Goal: Task Accomplishment & Management: Manage account settings

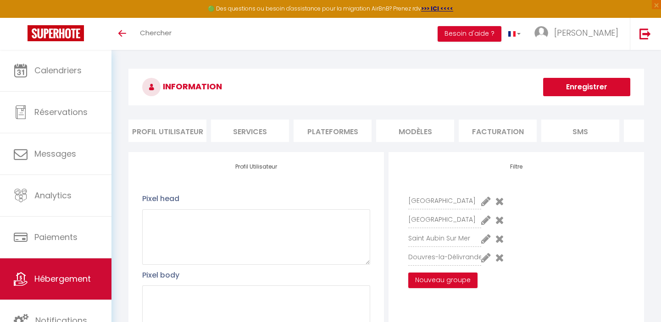
click at [59, 281] on span "Hébergement" at bounding box center [62, 278] width 56 height 11
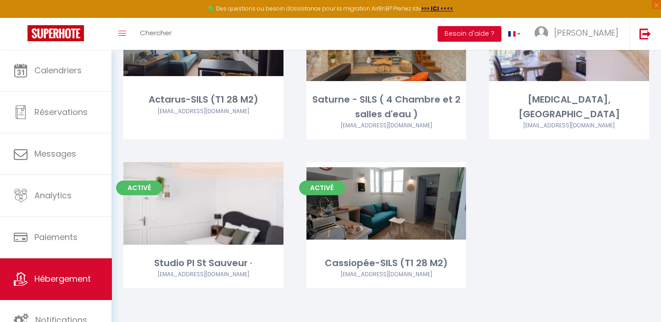
scroll to position [689, 0]
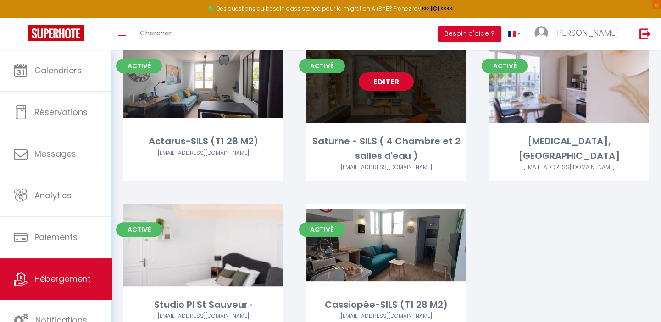
click at [381, 82] on link "Editer" at bounding box center [386, 81] width 55 height 18
select select "3"
select select "2"
select select "1"
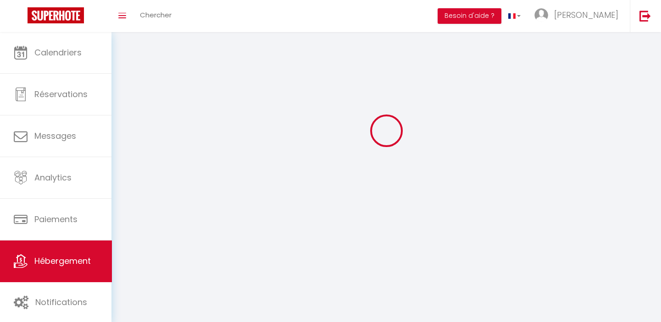
select select
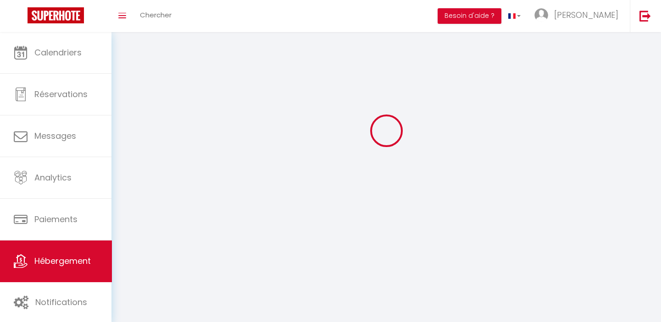
select select "1"
checkbox input "false"
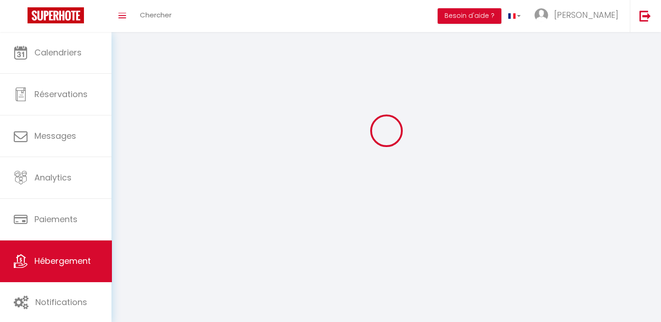
select select
select select "28"
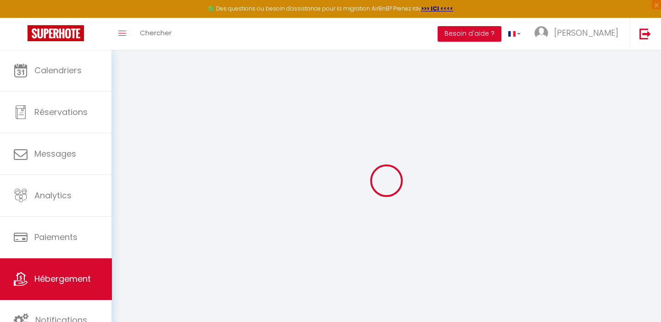
select select
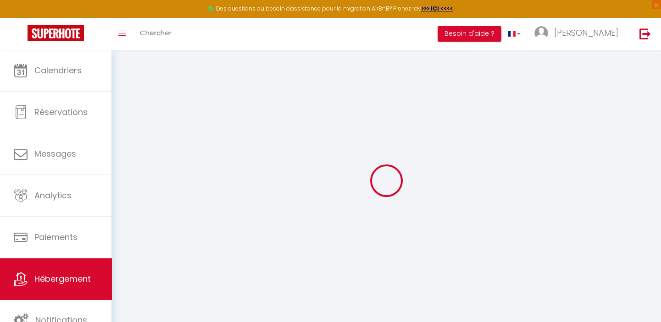
select select
checkbox input "false"
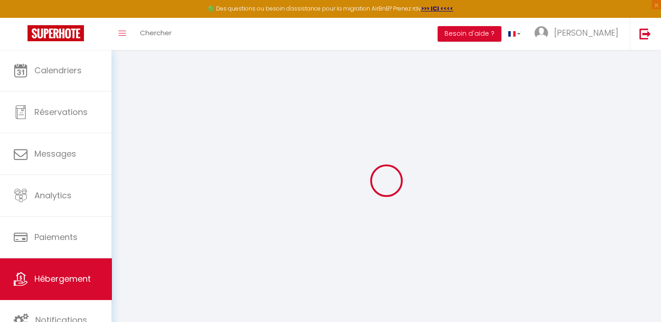
select select
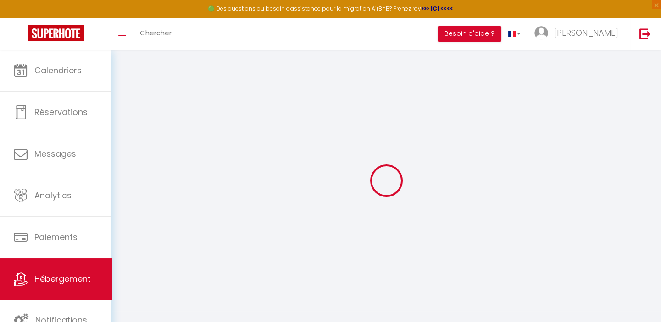
select select
checkbox input "false"
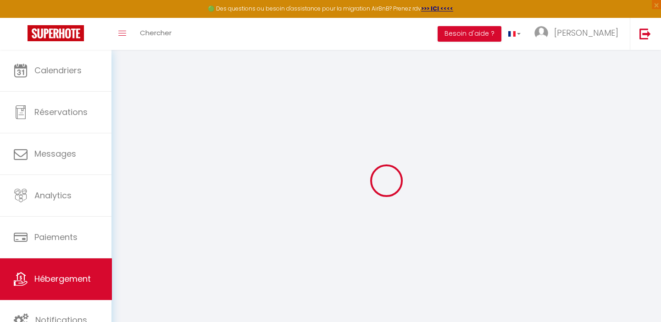
checkbox input "false"
select select
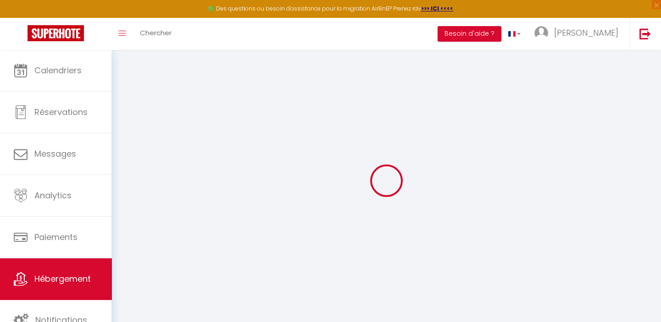
select select
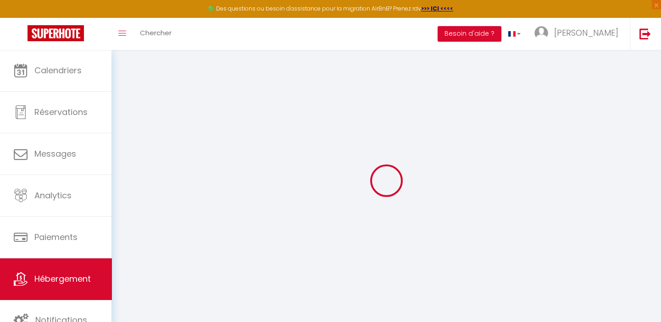
checkbox input "false"
select select
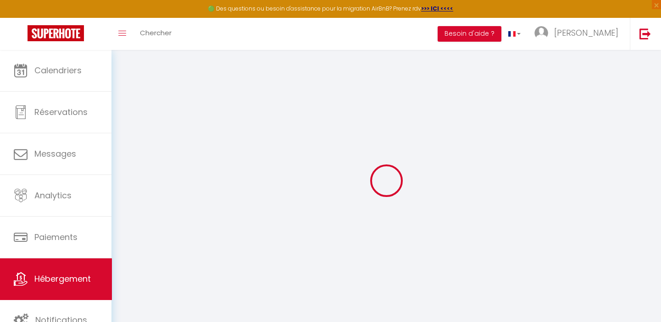
select select
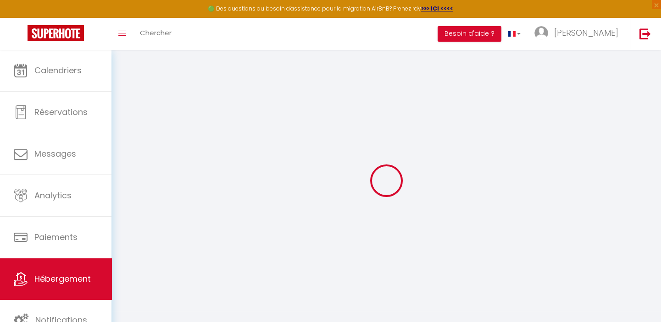
select select
checkbox input "false"
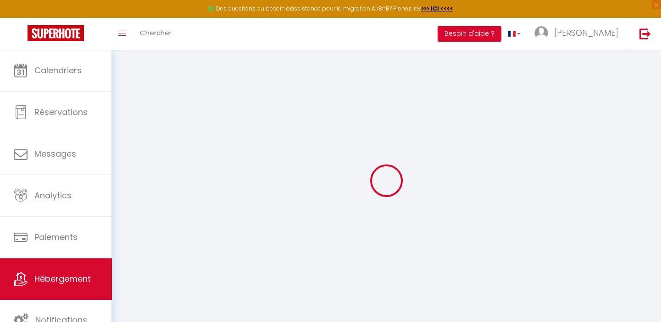
checkbox input "false"
select select
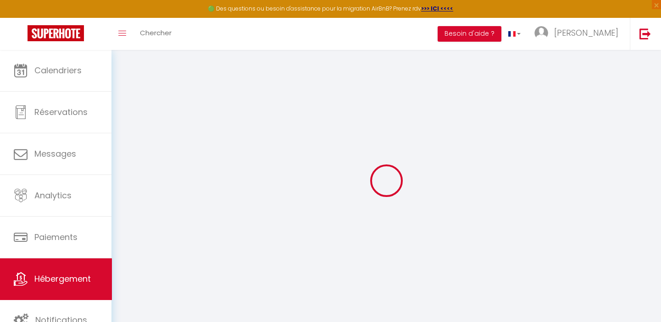
select select
checkbox input "false"
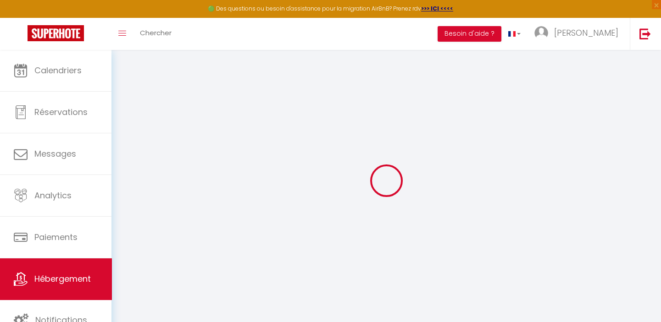
checkbox input "false"
select select
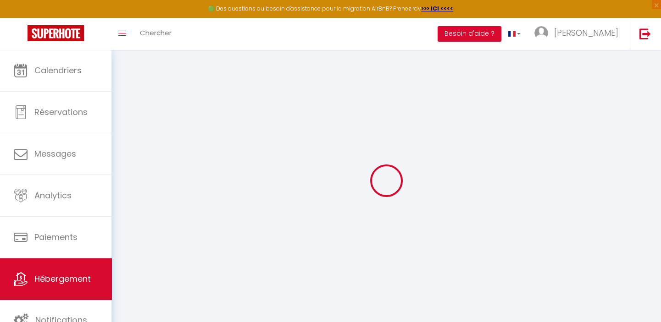
type input "Saturne - SILS ( 4 Chambre et 2 salles d'eau )"
type input "[PERSON_NAME]"
type input "LE QUILLEUC"
type input "[STREET_ADDRESS]"
type input "14750"
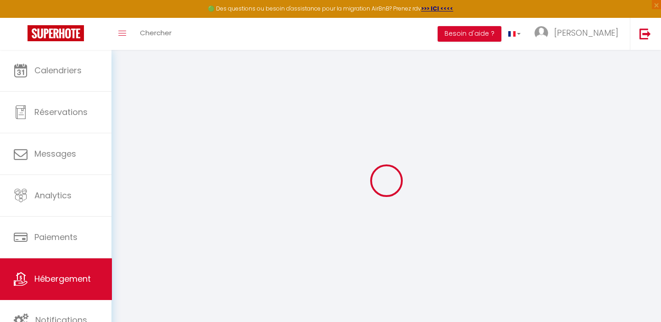
type input "[GEOGRAPHIC_DATA]"
select select "houses"
select select "6"
select select "4"
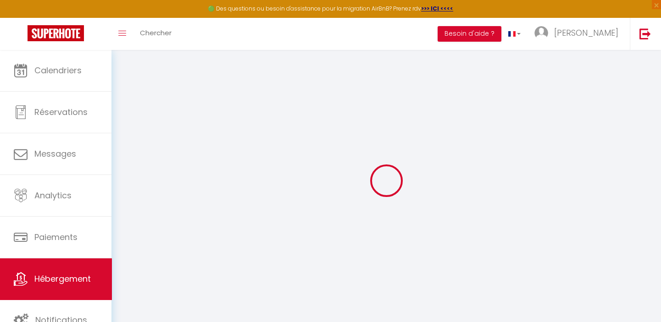
select select "2"
type input "125"
type input "10"
type input "60"
type input "5"
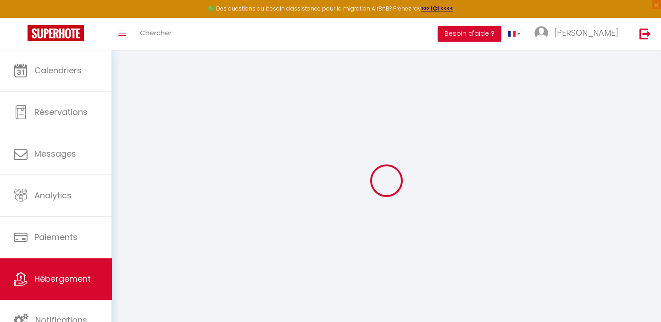
type input "4.3"
type input "500"
type input "10"
select select
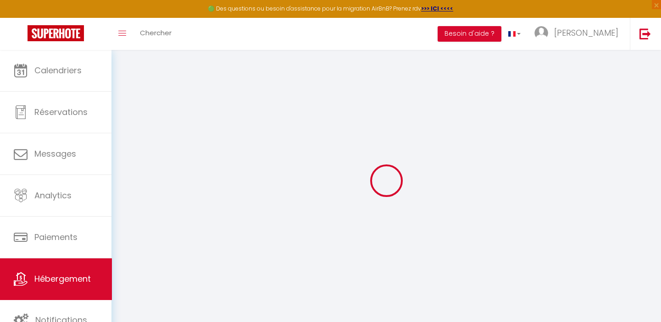
select select
type input "[STREET_ADDRESS][PERSON_NAME]"
type input "14440"
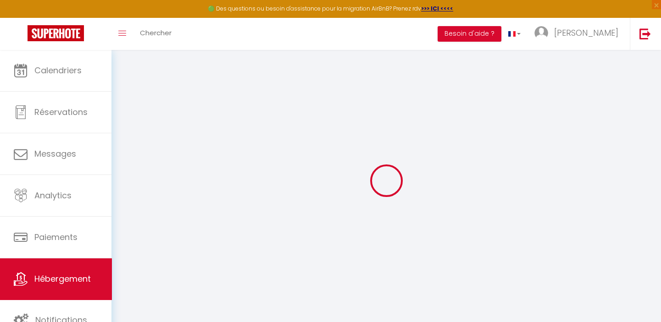
type input "douvre la delivrande"
type input "[PERSON_NAME][EMAIL_ADDRESS][DOMAIN_NAME]"
select select "4080"
checkbox input "false"
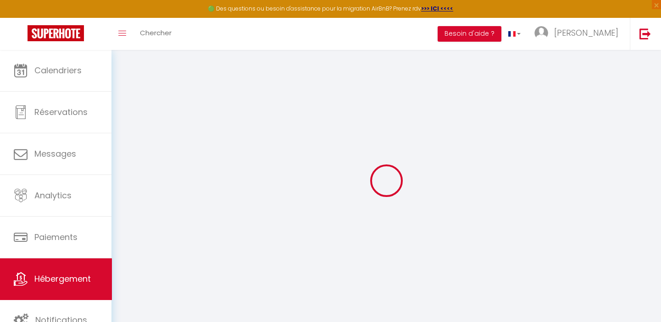
checkbox input "true"
checkbox input "false"
radio input "true"
type input "0"
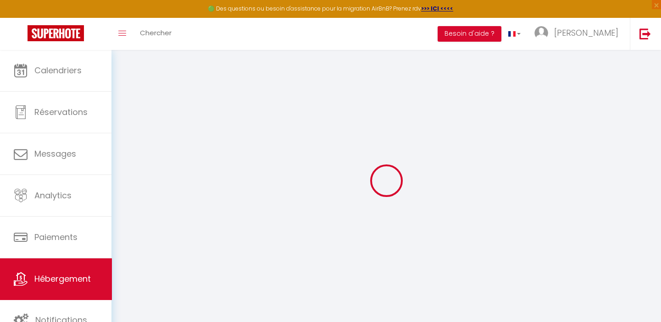
select select
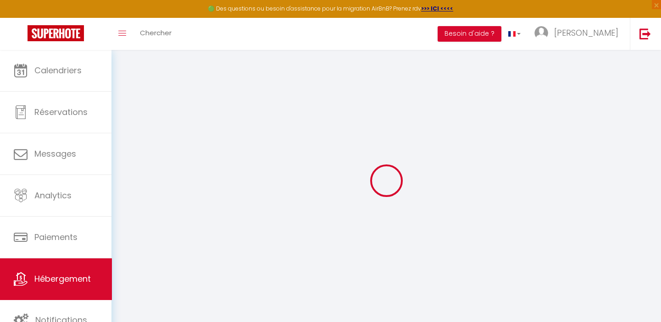
checkbox input "false"
checkbox input "true"
checkbox input "false"
select select
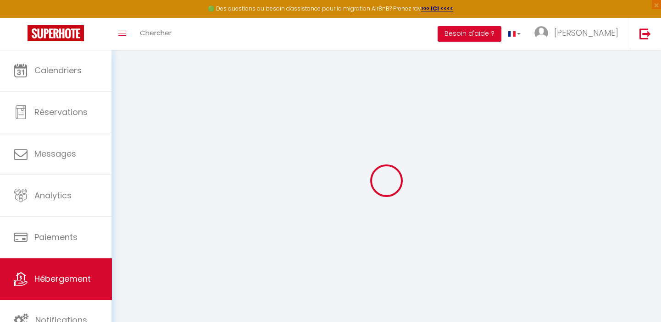
select select
checkbox input "false"
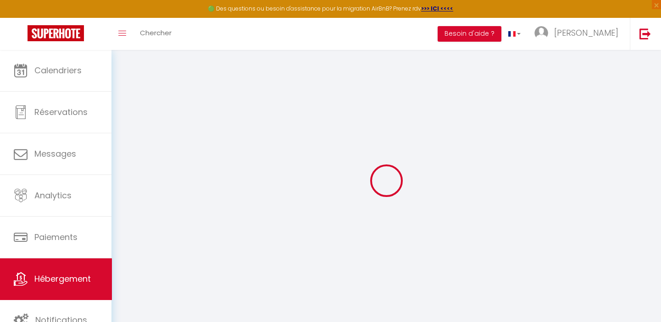
checkbox input "false"
checkbox input "true"
checkbox input "false"
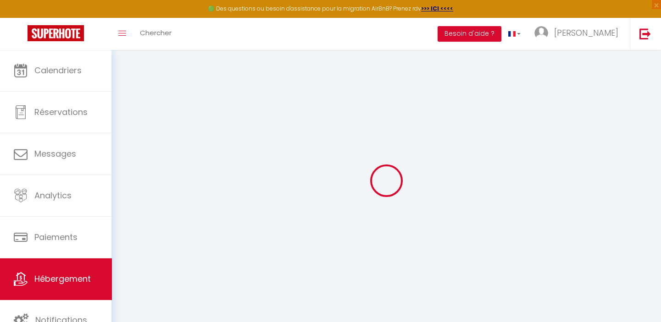
checkbox input "true"
checkbox input "false"
select select "16:00"
select select "23:45"
select select "11:00"
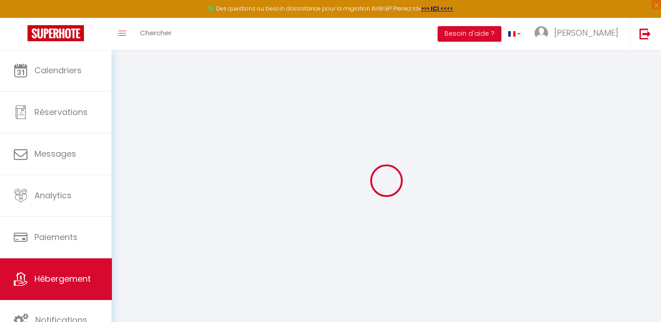
select select "30"
select select "120"
checkbox input "false"
checkbox input "true"
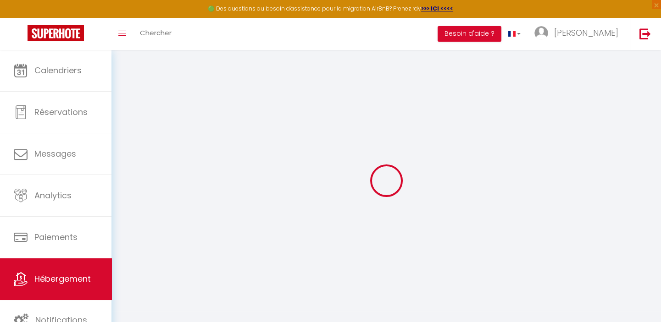
checkbox input "false"
checkbox input "true"
checkbox input "false"
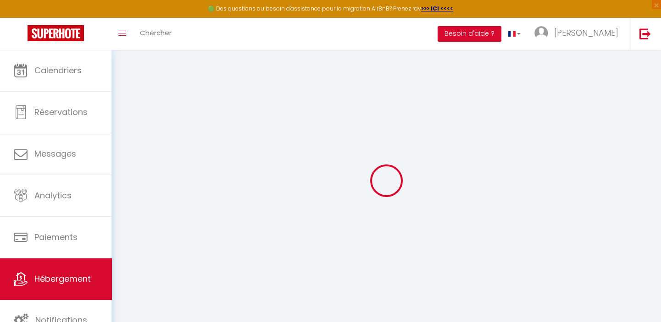
checkbox input "false"
checkbox input "true"
checkbox input "false"
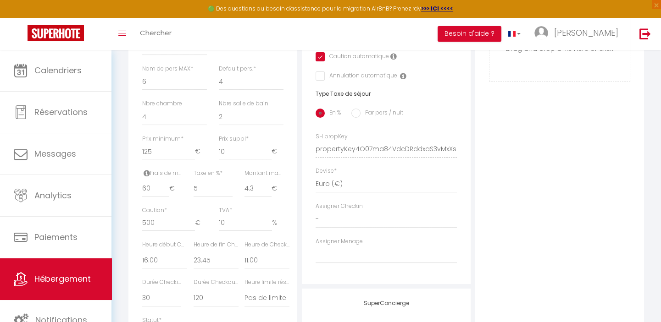
scroll to position [334, 0]
click at [155, 194] on input "60" at bounding box center [155, 188] width 27 height 17
type input "6"
checkbox input "false"
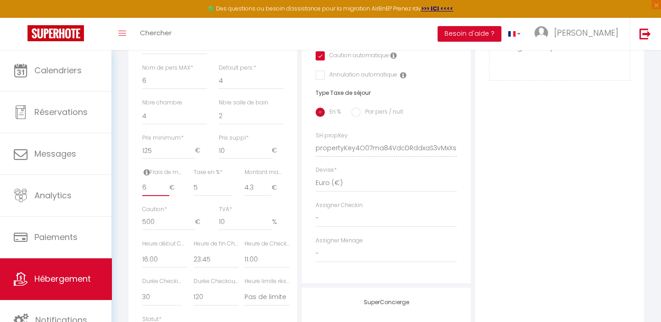
checkbox input "true"
checkbox input "false"
type input "65"
checkbox input "false"
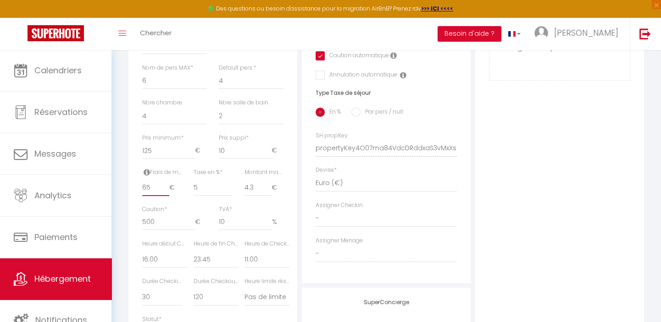
checkbox input "true"
checkbox input "false"
type input "65"
click at [540, 191] on div "Photo Photo Supprimer Drag and drop a file here or click Ooops, something wrong…" at bounding box center [559, 142] width 169 height 619
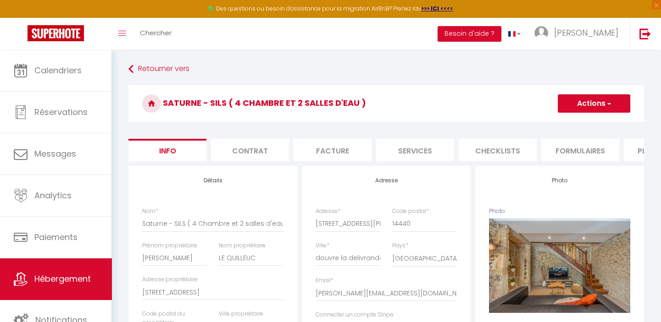
scroll to position [0, 0]
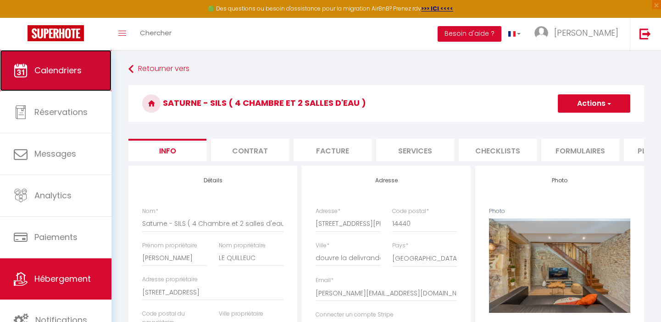
click at [57, 70] on span "Calendriers" at bounding box center [57, 70] width 47 height 11
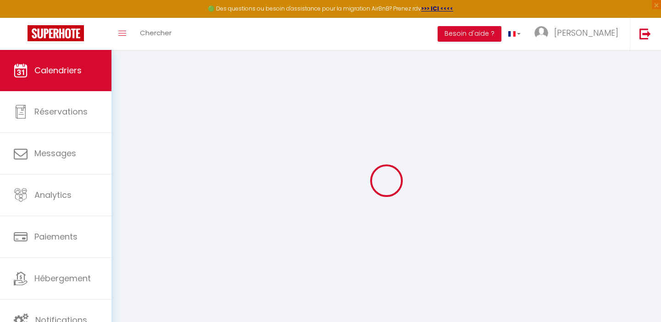
select select
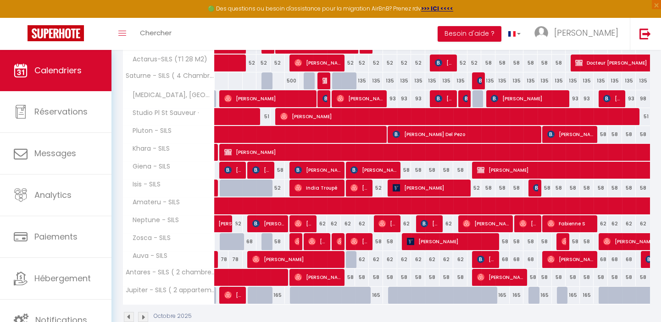
scroll to position [167, 0]
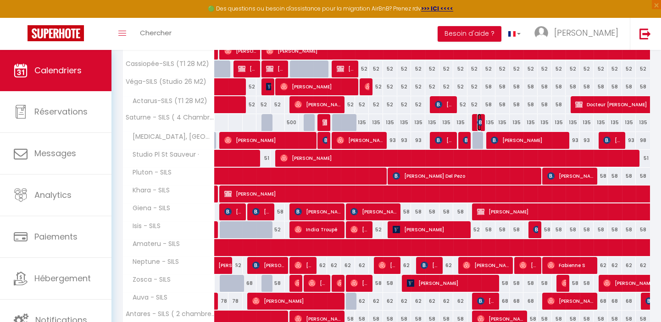
click at [478, 121] on img at bounding box center [480, 122] width 7 height 7
select select "OK"
select select "KO"
select select "0"
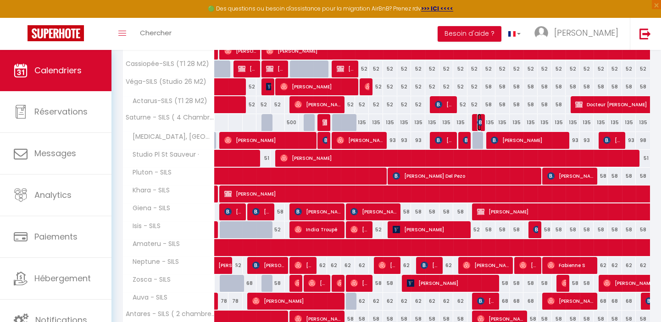
select select "1"
select select
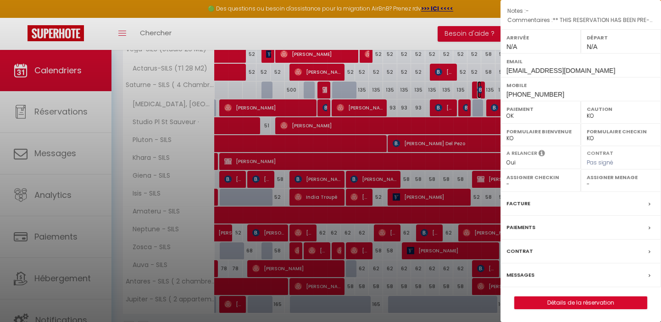
scroll to position [228, 0]
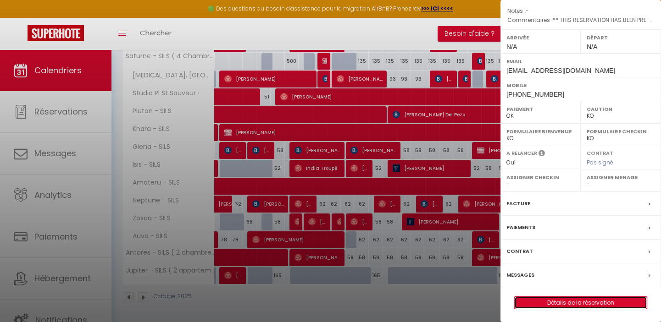
click at [570, 303] on link "Détails de la réservation" at bounding box center [581, 303] width 132 height 12
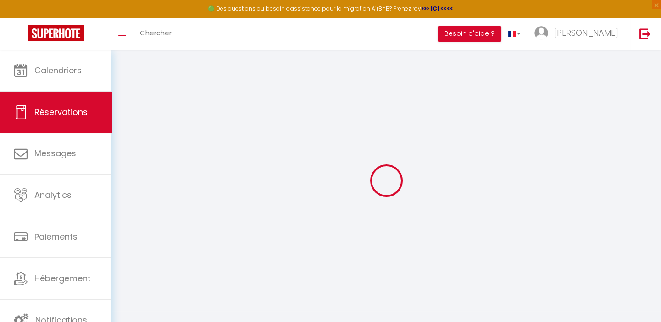
type input "[PERSON_NAME]"
type input "RESENDE"
type input "[EMAIL_ADDRESS][DOMAIN_NAME]"
type input "[PHONE_NUMBER]"
type input "."
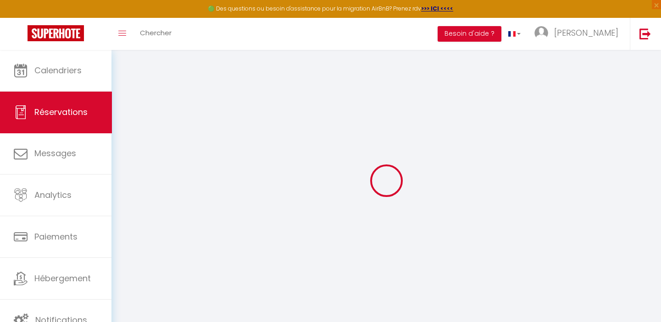
select select "FR"
type input "13.77"
type input "1.34"
select select "77621"
select select "1"
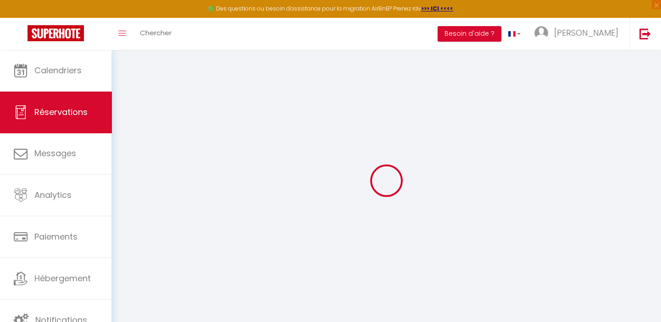
select select
type input "4"
select select "12"
select select
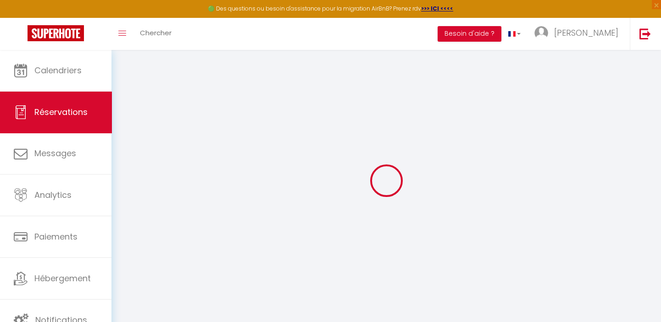
type input "91.8"
checkbox input "false"
type input "0"
select select "2"
type input "0"
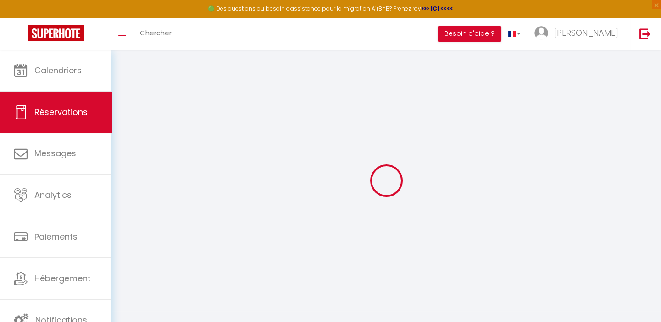
type input "0"
select select
select select "14"
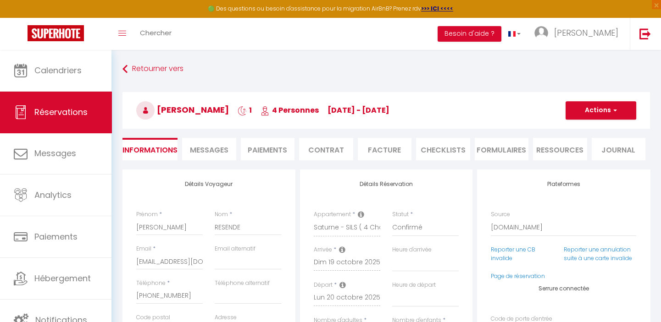
click at [210, 148] on span "Messages" at bounding box center [209, 150] width 39 height 11
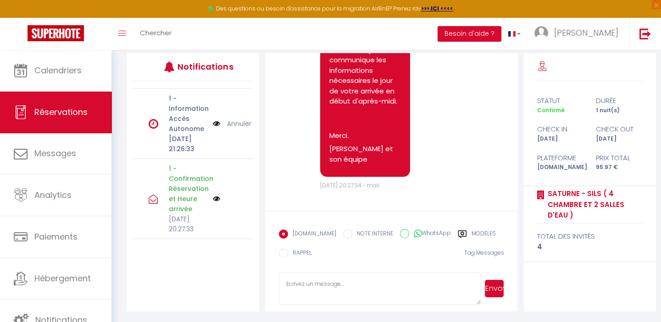
scroll to position [572, 0]
click at [214, 129] on img at bounding box center [216, 124] width 7 height 10
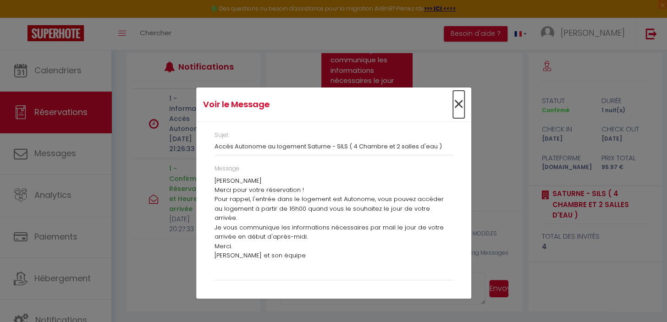
click at [459, 105] on span "×" at bounding box center [458, 105] width 11 height 28
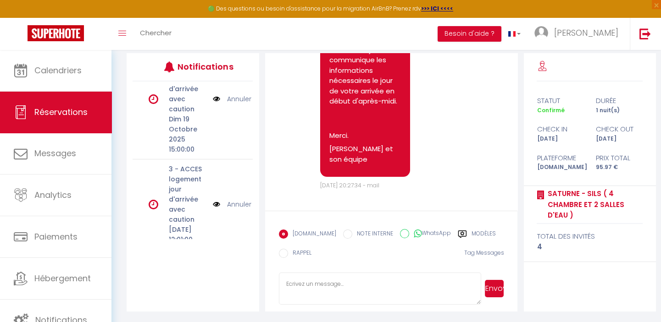
scroll to position [197, 0]
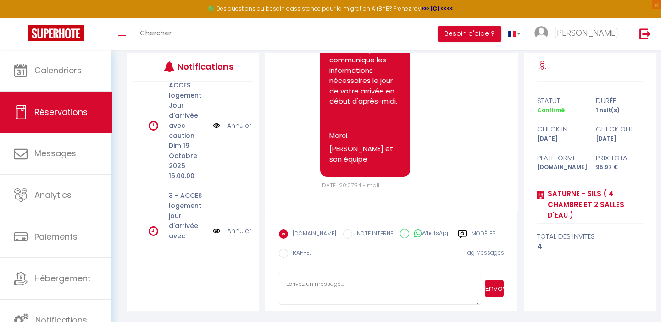
click at [213, 131] on img at bounding box center [216, 126] width 7 height 10
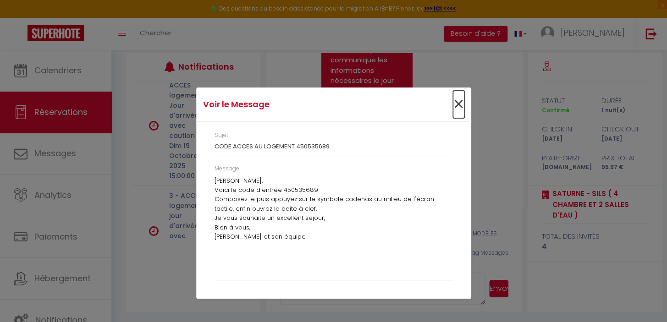
click at [458, 103] on span "×" at bounding box center [458, 105] width 11 height 28
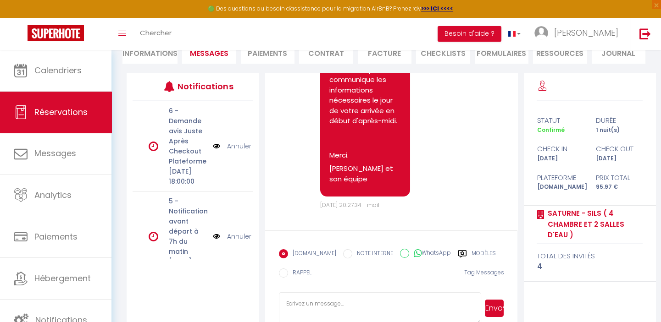
scroll to position [117, 0]
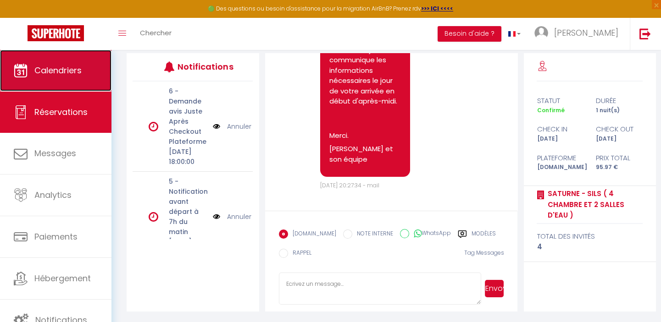
click at [48, 67] on span "Calendriers" at bounding box center [57, 70] width 47 height 11
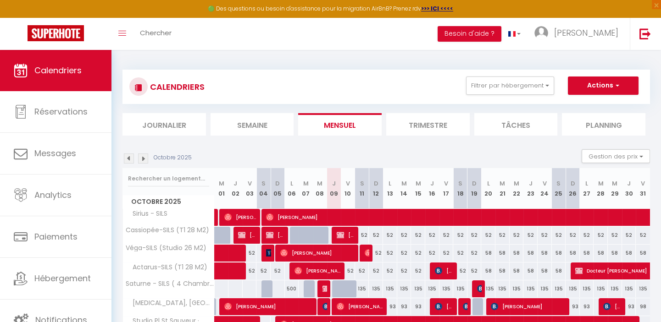
click at [115, 307] on div "CALENDRIERS Filtrer par hébergement [DOMAIN_NAME] Pluton - SILS Khara - SILS Gi…" at bounding box center [386, 300] width 550 height 501
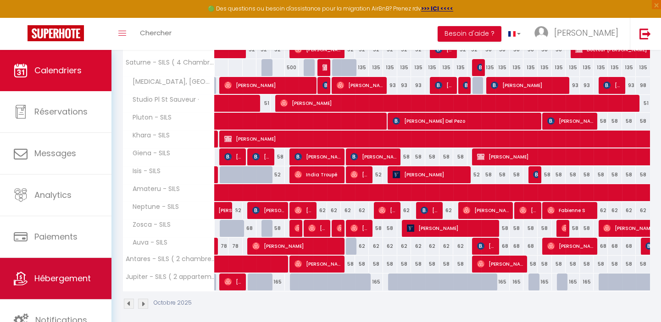
scroll to position [228, 0]
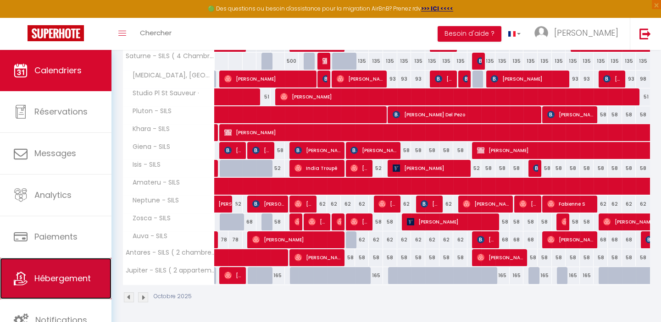
click at [50, 273] on span "Hébergement" at bounding box center [62, 278] width 56 height 11
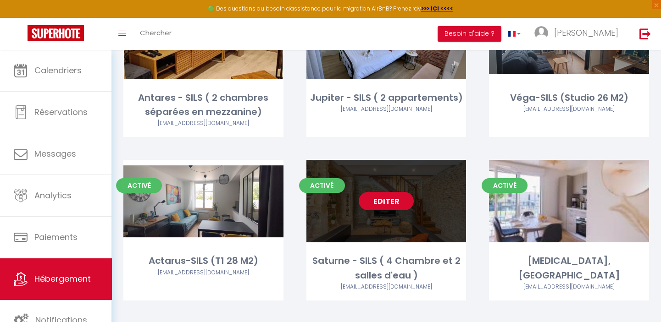
scroll to position [584, 0]
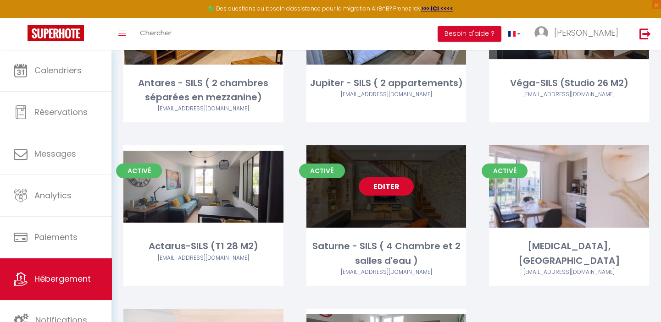
click at [382, 188] on link "Editer" at bounding box center [386, 187] width 55 height 18
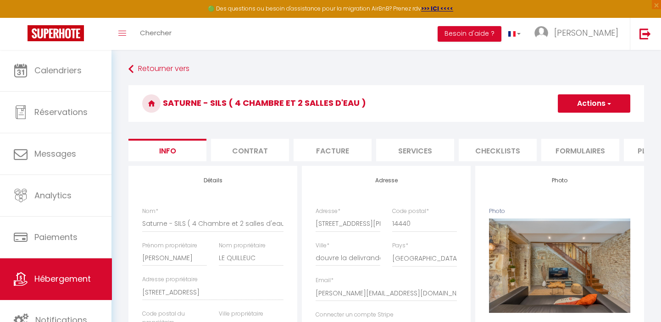
scroll to position [0, 393]
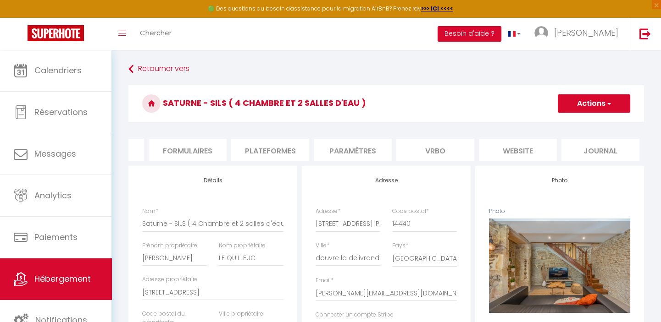
click at [250, 149] on li "Plateformes" at bounding box center [270, 150] width 78 height 22
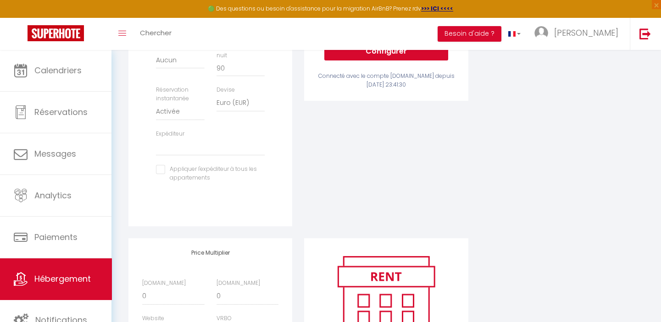
scroll to position [392, 0]
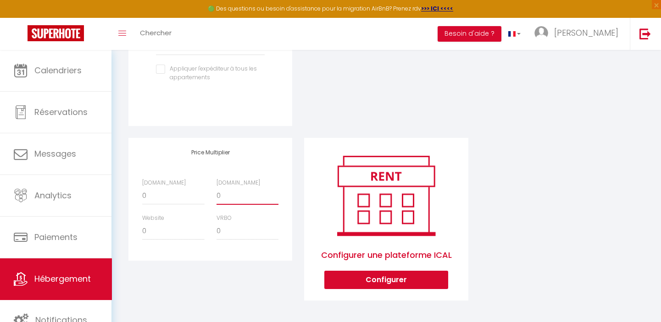
click at [229, 194] on select "0 + 1 % + 2 % + 3 % + 4 % + 5 % + 6 % + 7 % + 8 % + 9 %" at bounding box center [248, 196] width 62 height 17
click at [217, 188] on select "0 + 1 % + 2 % + 3 % + 4 % + 5 % + 6 % + 7 % + 8 % + 9 %" at bounding box center [248, 196] width 62 height 17
click at [243, 197] on select "0 + 1 % + 2 % + 3 % + 4 % + 5 % + 6 % + 7 % + 8 % + 9 %" at bounding box center [248, 196] width 62 height 17
click at [217, 188] on select "0 + 1 % + 2 % + 3 % + 4 % + 5 % + 6 % + 7 % + 8 % + 9 %" at bounding box center [248, 196] width 62 height 17
click at [247, 194] on select "0 + 1 % + 2 % + 3 % + 4 % + 5 % + 6 % + 7 % + 8 % + 9 %" at bounding box center [248, 196] width 62 height 17
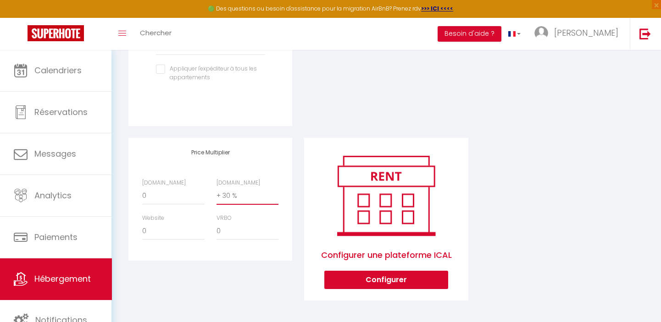
click at [217, 188] on select "0 + 1 % + 2 % + 3 % + 4 % + 5 % + 6 % + 7 % + 8 % + 9 %" at bounding box center [248, 196] width 62 height 17
click at [248, 195] on select "0 + 1 % + 2 % + 3 % + 4 % + 5 % + 6 % + 7 % + 8 % + 9 %" at bounding box center [248, 196] width 62 height 17
click at [217, 188] on select "0 + 1 % + 2 % + 3 % + 4 % + 5 % + 6 % + 7 % + 8 % + 9 %" at bounding box center [248, 196] width 62 height 17
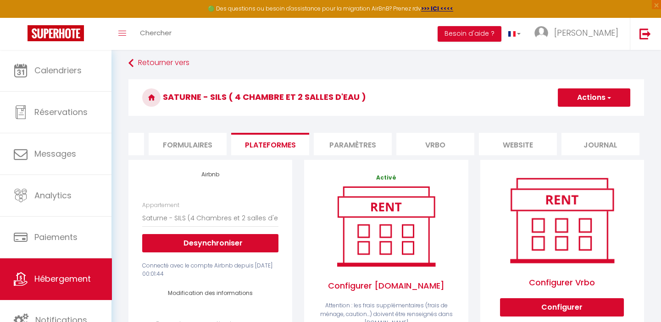
scroll to position [0, 0]
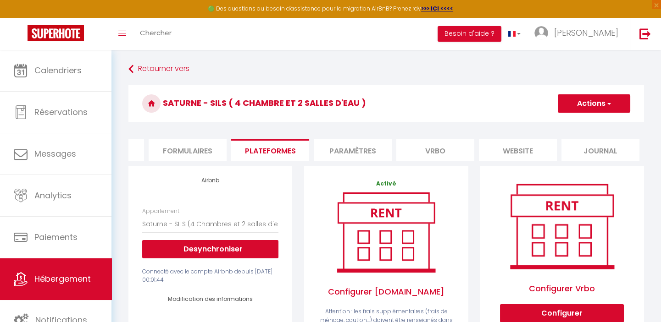
click at [593, 104] on button "Actions" at bounding box center [594, 103] width 72 height 18
click at [579, 121] on link "Enregistrer" at bounding box center [593, 124] width 72 height 12
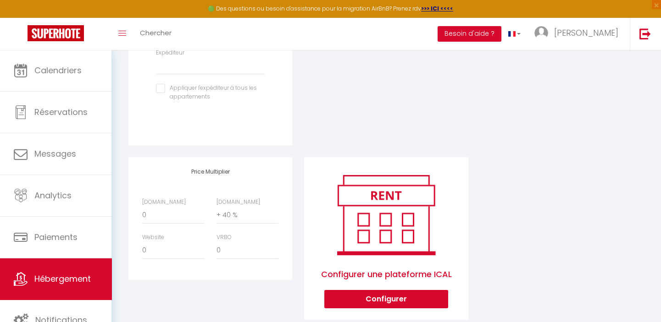
scroll to position [375, 0]
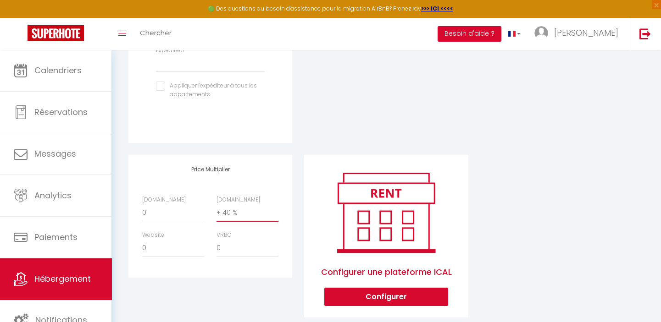
click at [226, 211] on select "0 + 1 % + 2 % + 3 % + 4 % + 5 % + 6 % + 7 % + 8 % + 9 %" at bounding box center [248, 213] width 62 height 17
click at [217, 205] on select "0 + 1 % + 2 % + 3 % + 4 % + 5 % + 6 % + 7 % + 8 % + 9 %" at bounding box center [248, 213] width 62 height 17
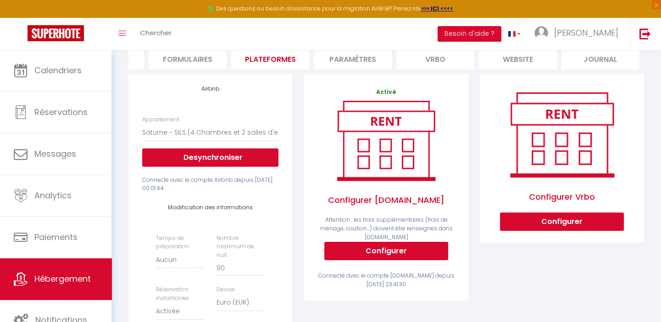
scroll to position [0, 0]
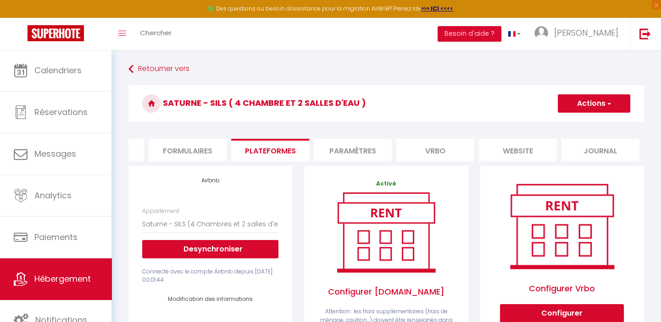
click at [584, 105] on button "Actions" at bounding box center [594, 103] width 72 height 18
click at [572, 122] on link "Enregistrer" at bounding box center [593, 124] width 72 height 12
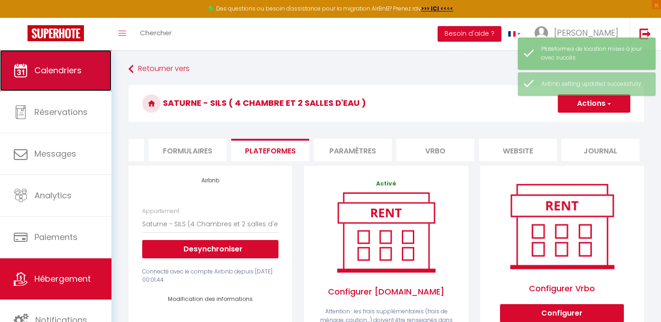
click at [44, 75] on span "Calendriers" at bounding box center [57, 70] width 47 height 11
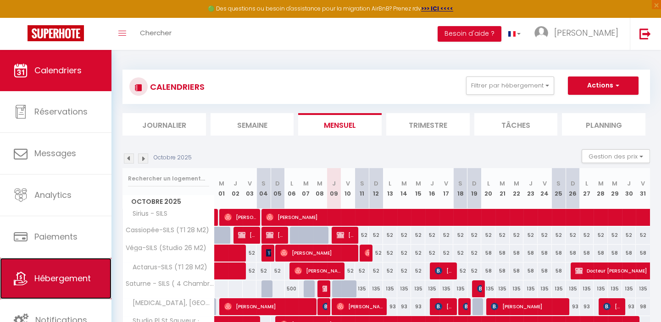
click at [57, 280] on span "Hébergement" at bounding box center [62, 278] width 56 height 11
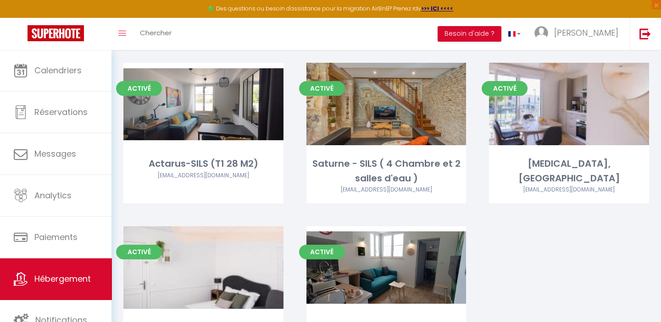
scroll to position [667, 0]
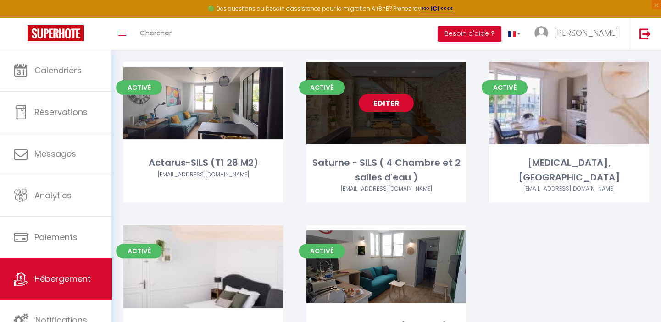
click at [386, 103] on link "Editer" at bounding box center [386, 103] width 55 height 18
click at [384, 100] on link "Editer" at bounding box center [386, 103] width 55 height 18
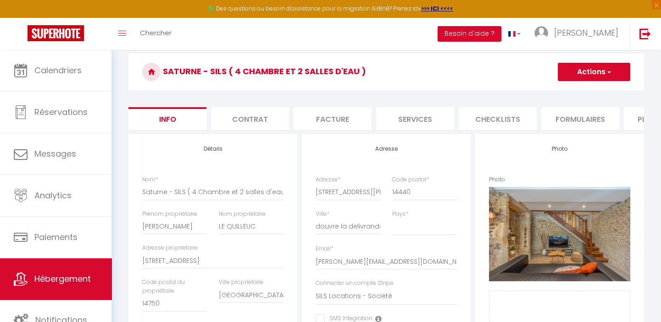
scroll to position [41, 0]
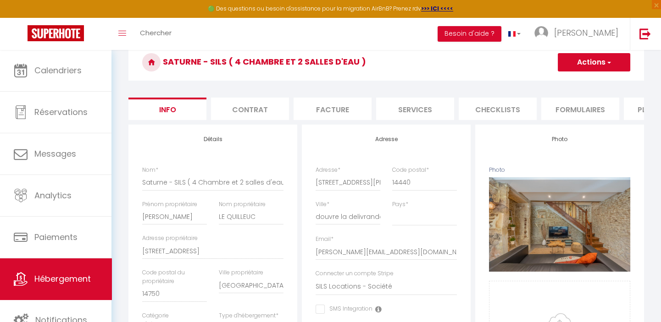
click at [431, 105] on li "Services" at bounding box center [415, 109] width 78 height 22
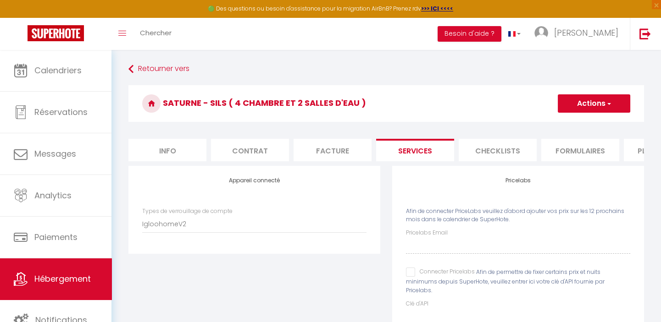
scroll to position [0, 393]
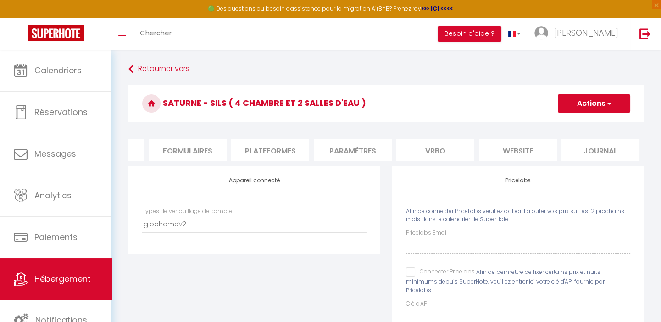
click at [350, 146] on li "Paramètres" at bounding box center [353, 150] width 78 height 22
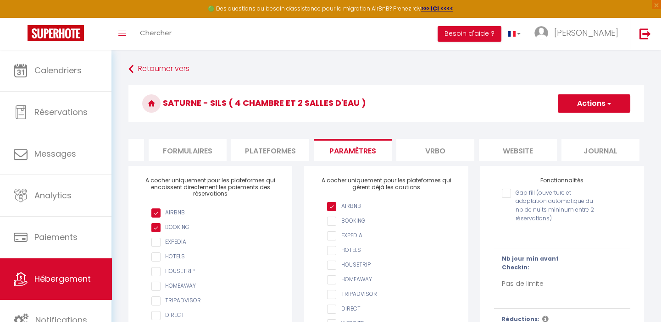
click at [259, 150] on li "Plateformes" at bounding box center [270, 150] width 78 height 22
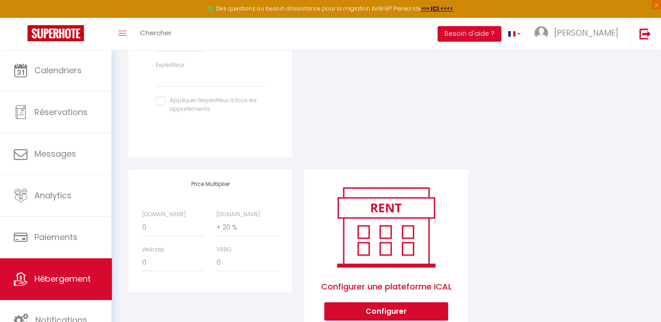
scroll to position [392, 0]
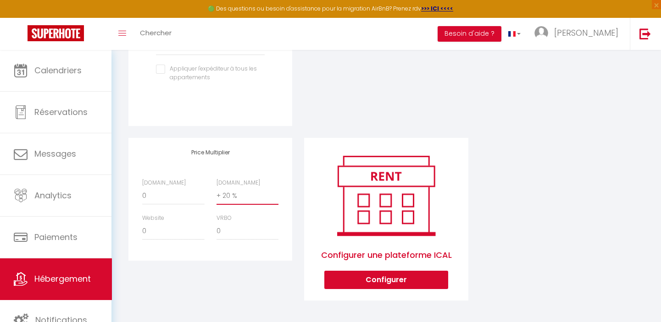
click at [235, 195] on select "0 + 1 % + 2 % + 3 % + 4 % + 5 % + 6 % + 7 % + 8 % + 9 %" at bounding box center [248, 196] width 62 height 17
click at [217, 188] on select "0 + 1 % + 2 % + 3 % + 4 % + 5 % + 6 % + 7 % + 8 % + 9 %" at bounding box center [248, 196] width 62 height 17
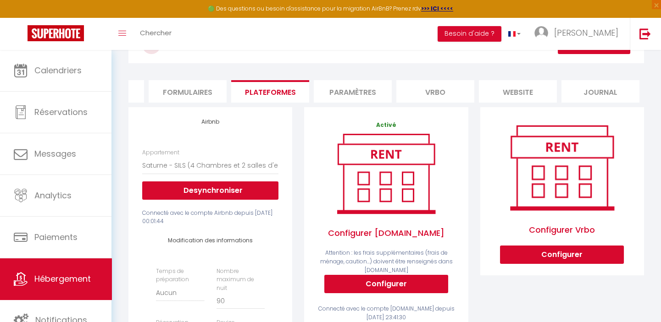
scroll to position [0, 0]
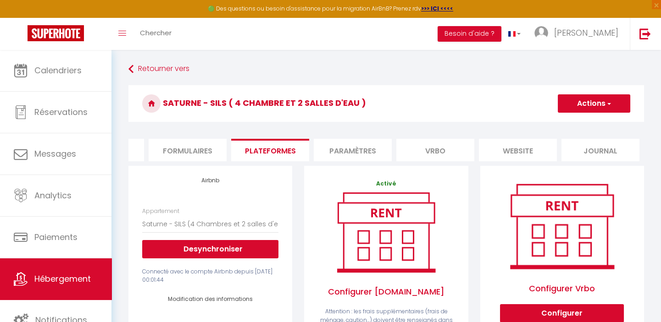
click at [580, 103] on button "Actions" at bounding box center [594, 103] width 72 height 18
click at [578, 123] on link "Enregistrer" at bounding box center [593, 124] width 72 height 12
